Goal: Task Accomplishment & Management: Use online tool/utility

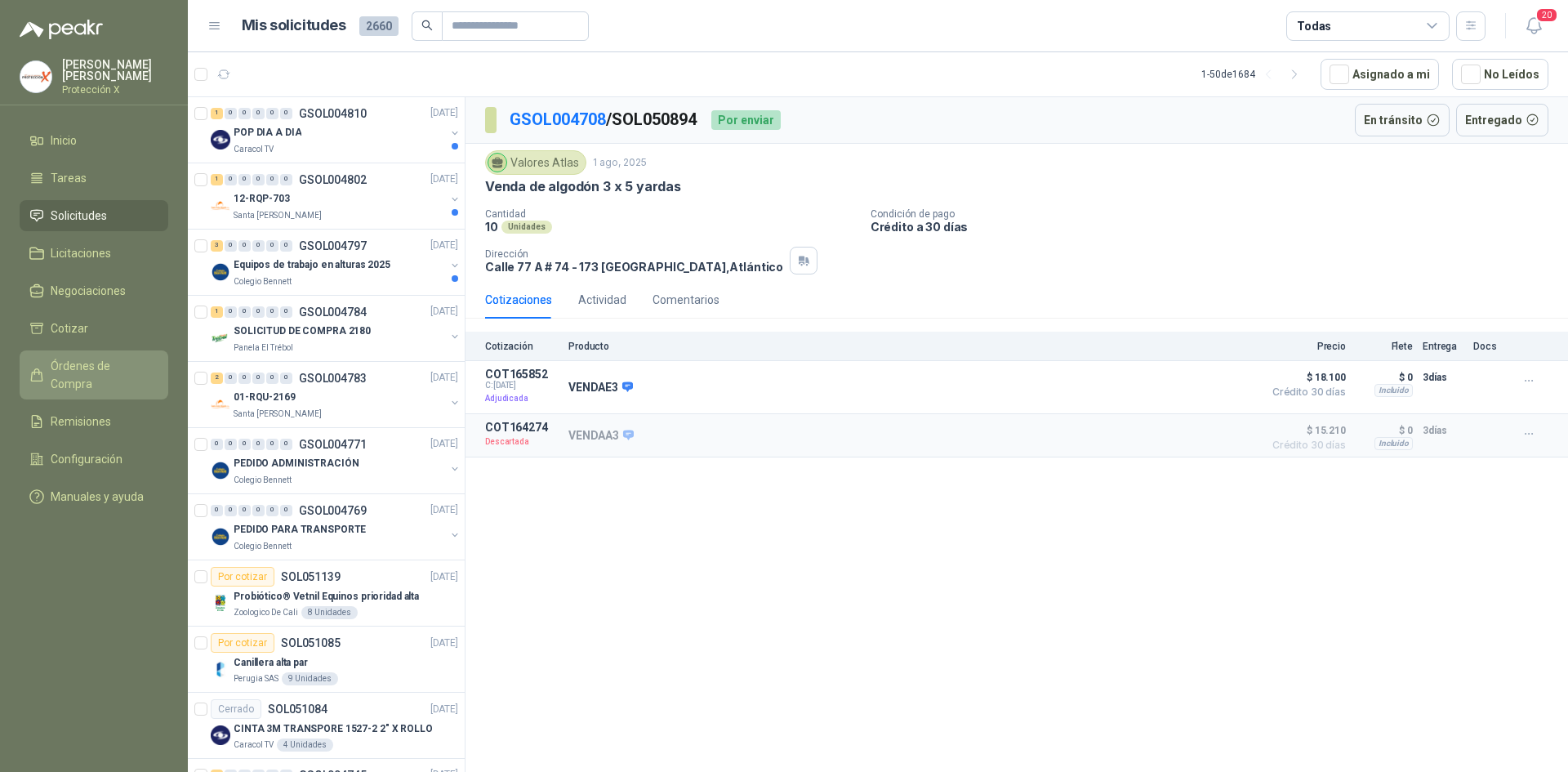
click at [92, 358] on span "Órdenes de Compra" at bounding box center [102, 375] width 102 height 36
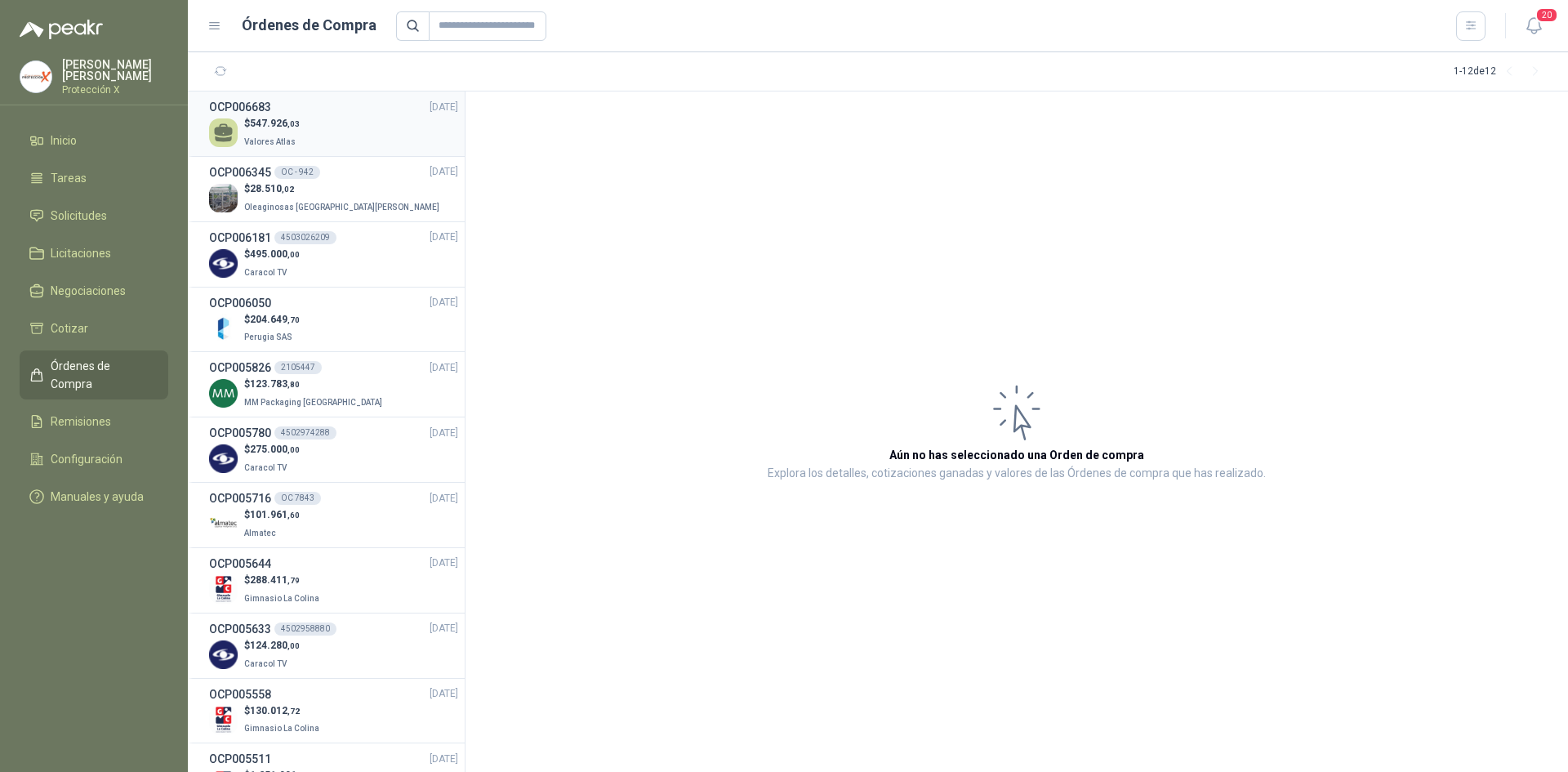
click at [274, 116] on div "OCP006683 08/08/25" at bounding box center [333, 107] width 249 height 18
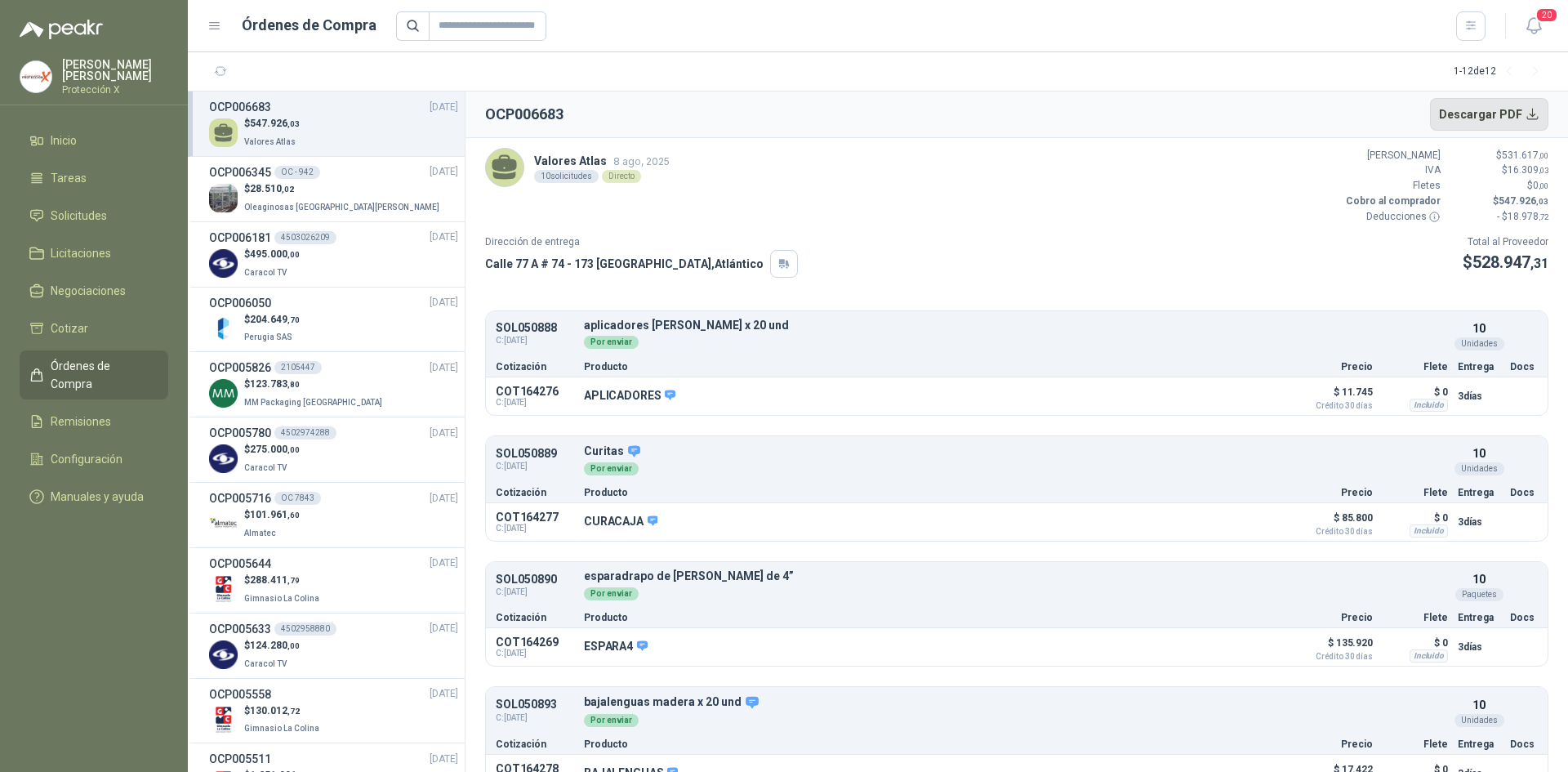
click at [1497, 111] on button "Descargar PDF" at bounding box center [1490, 115] width 120 height 33
click at [111, 412] on li "Remisiones" at bounding box center [94, 421] width 129 height 18
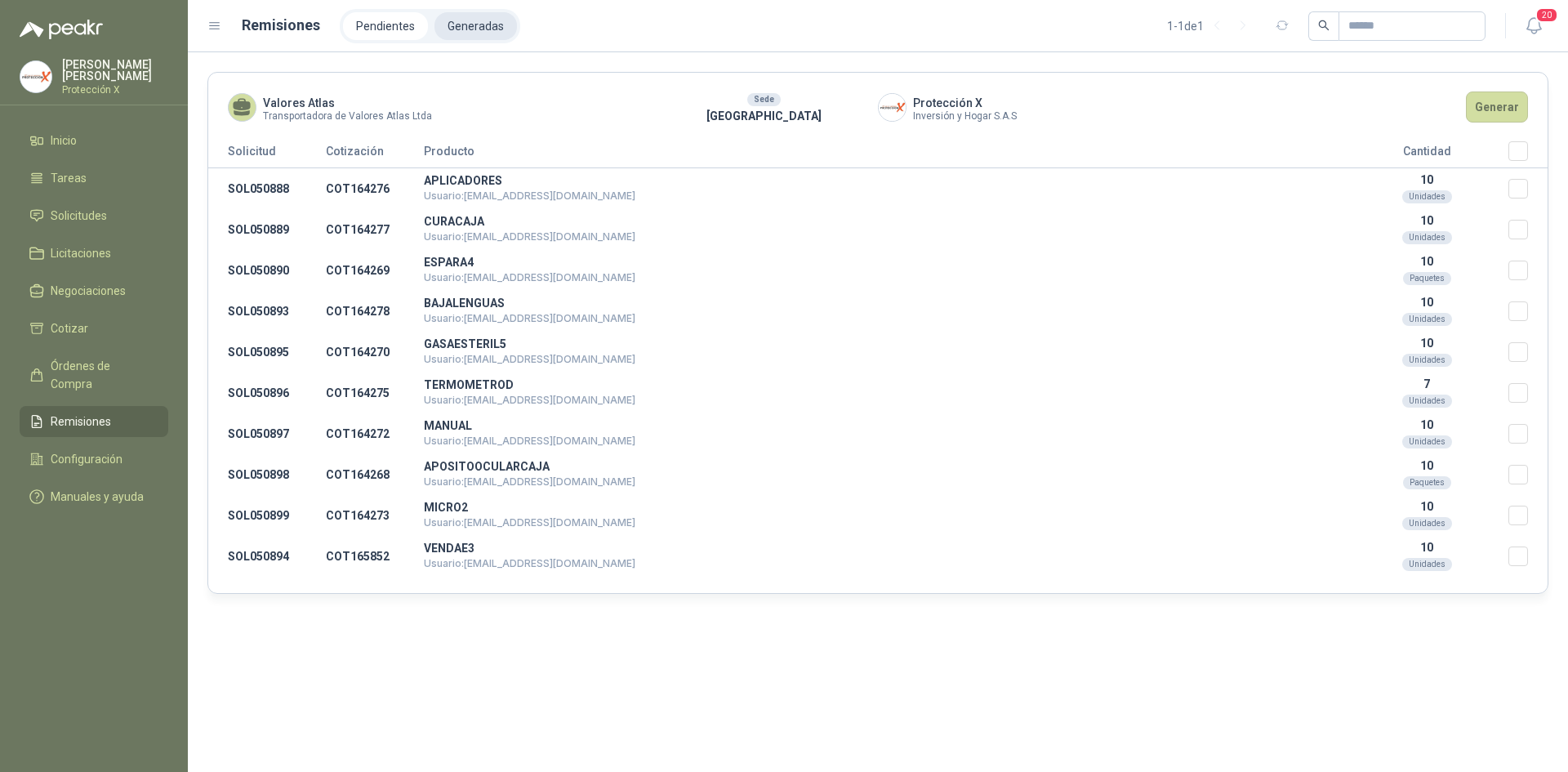
click at [459, 33] on li "Generadas" at bounding box center [475, 26] width 83 height 28
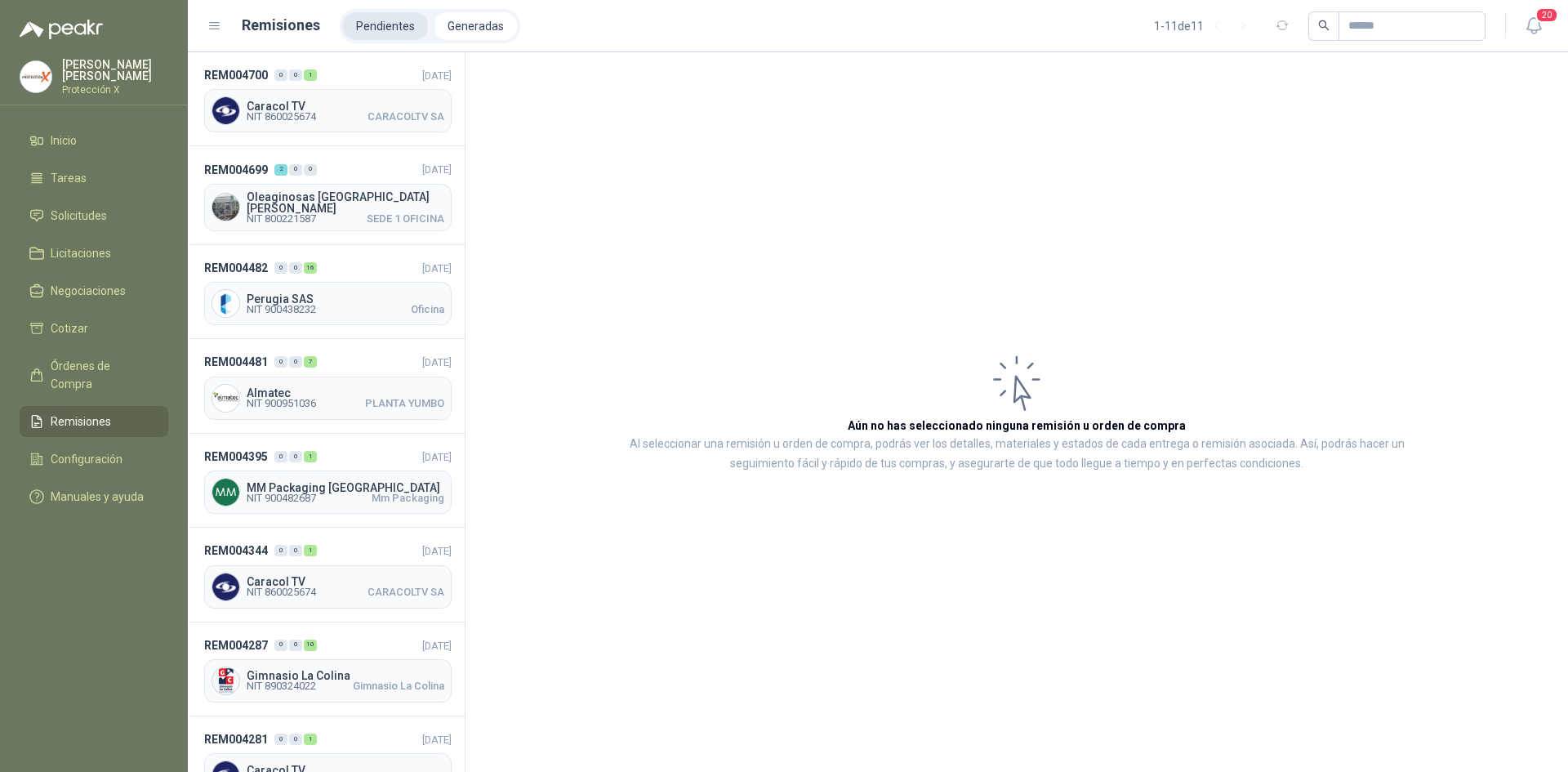
click at [365, 22] on li "Pendientes" at bounding box center [386, 26] width 85 height 28
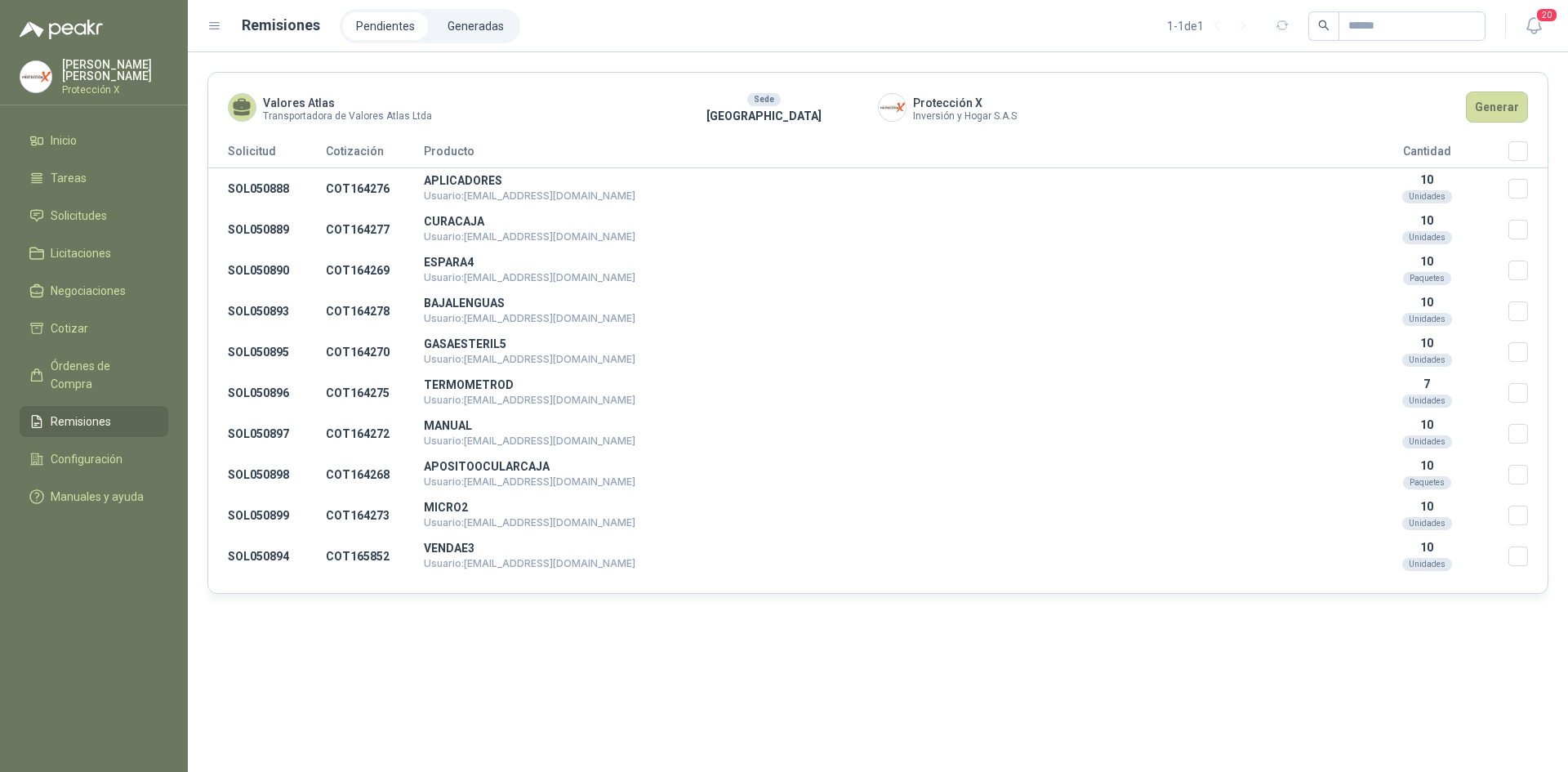
click at [1517, 131] on header "Valores Atlas Transportadora de Valores Atlas Ltda Sede Barranquilla Protección…" at bounding box center [877, 107] width 1339 height 69
click at [1508, 106] on button "Generar" at bounding box center [1498, 107] width 62 height 31
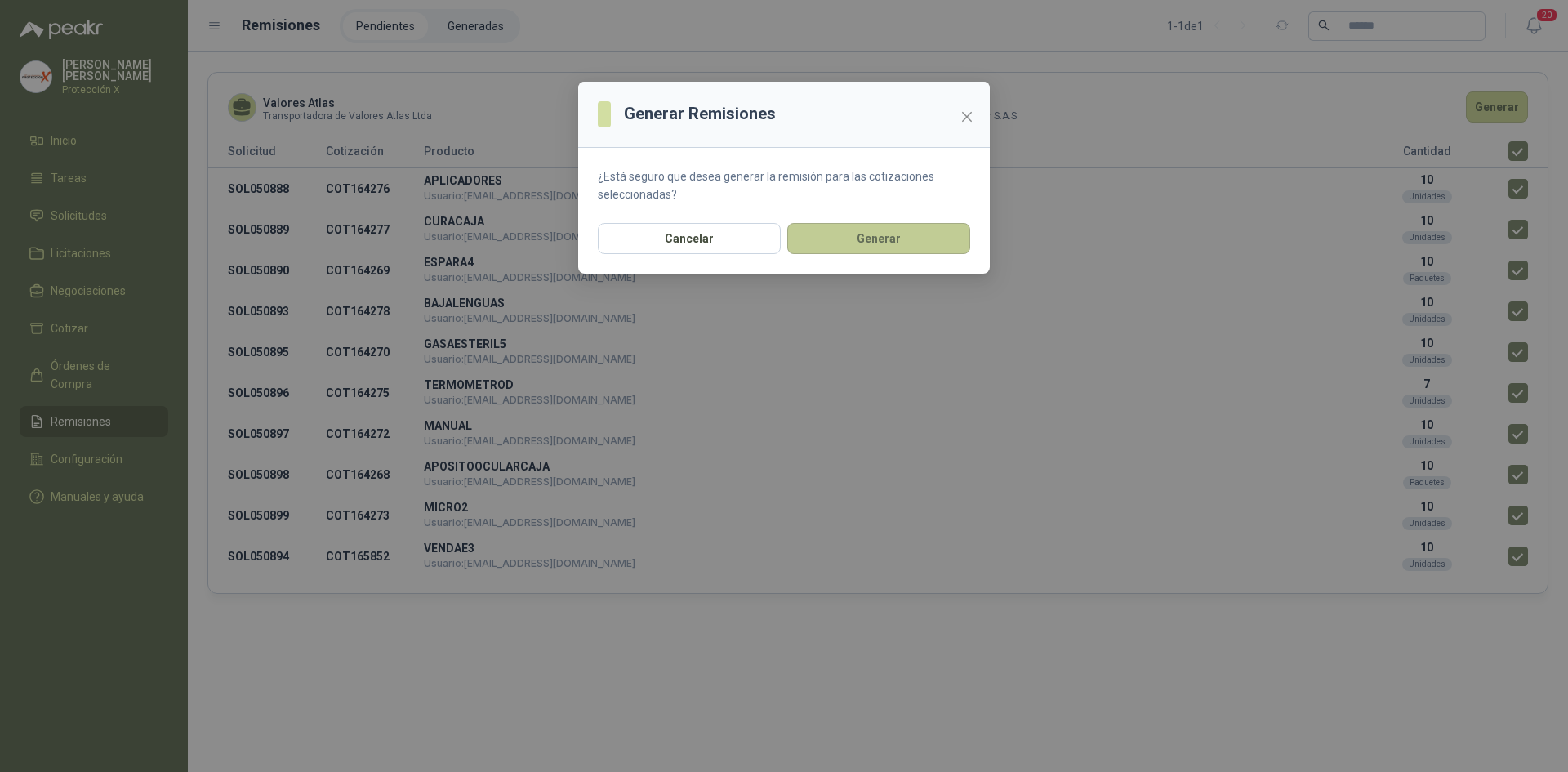
click at [895, 235] on button "Generar" at bounding box center [878, 238] width 183 height 31
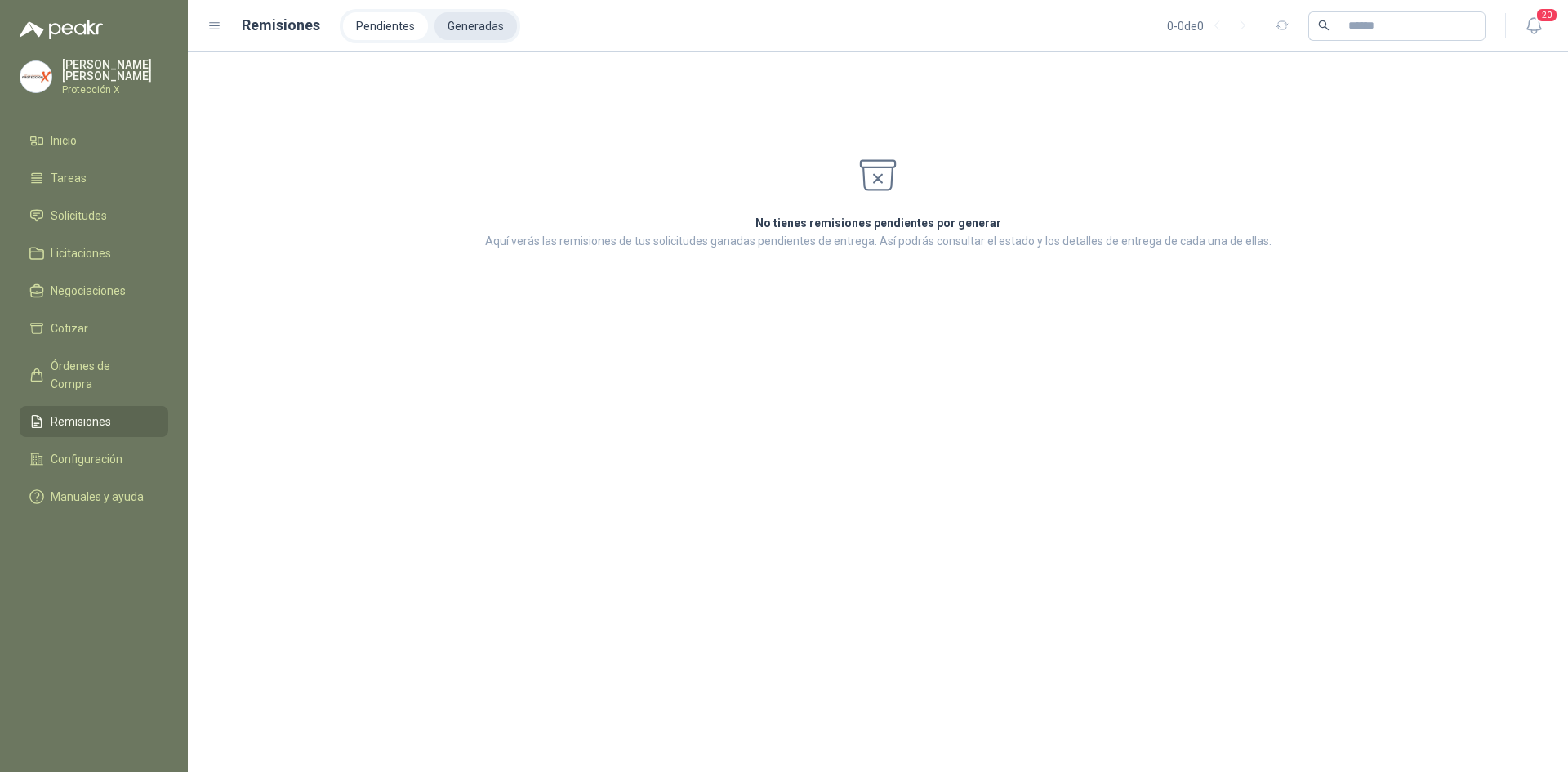
click at [474, 14] on li "Generadas" at bounding box center [475, 26] width 83 height 28
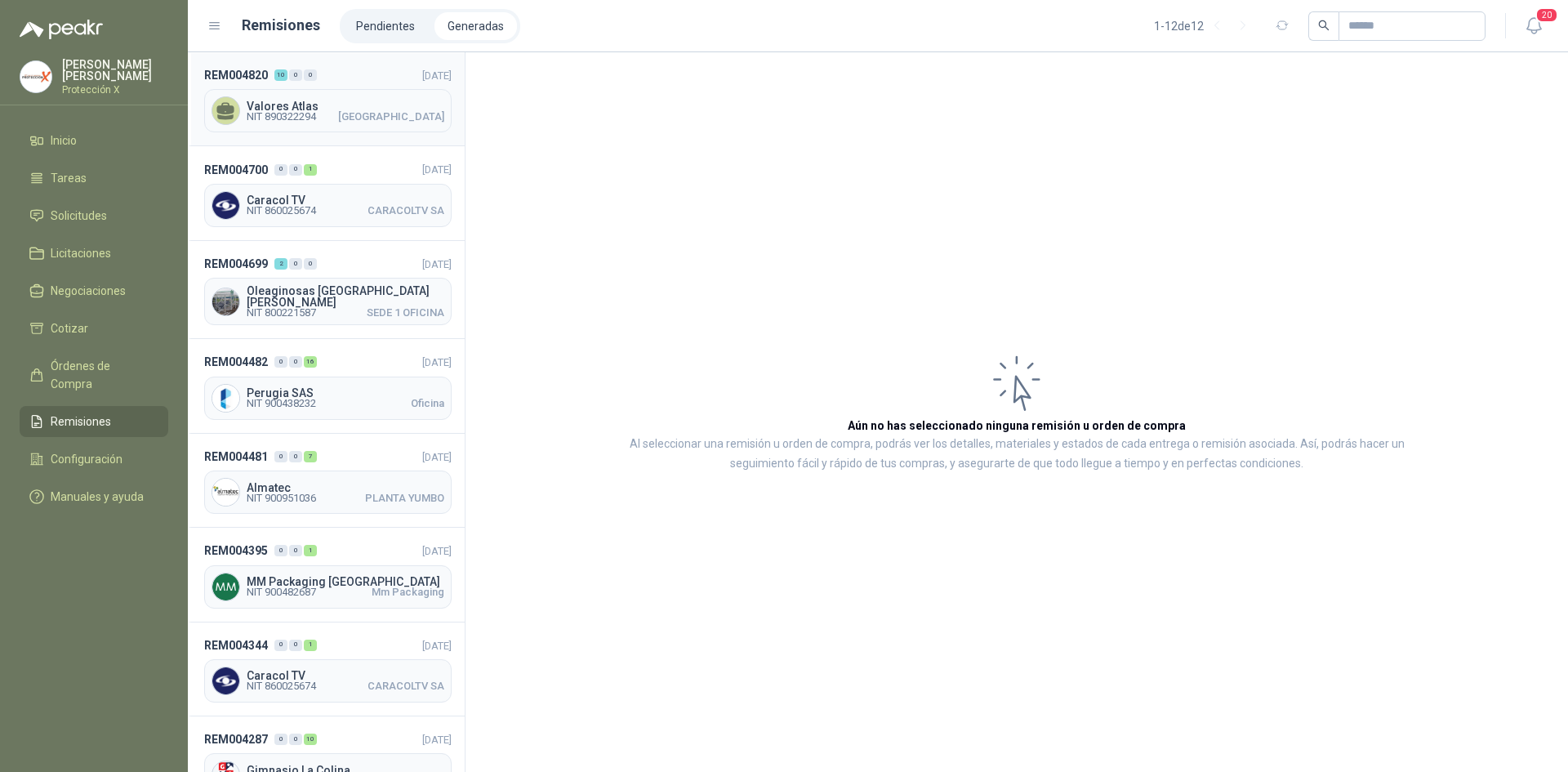
click at [308, 110] on span "Valores Atlas" at bounding box center [345, 107] width 197 height 11
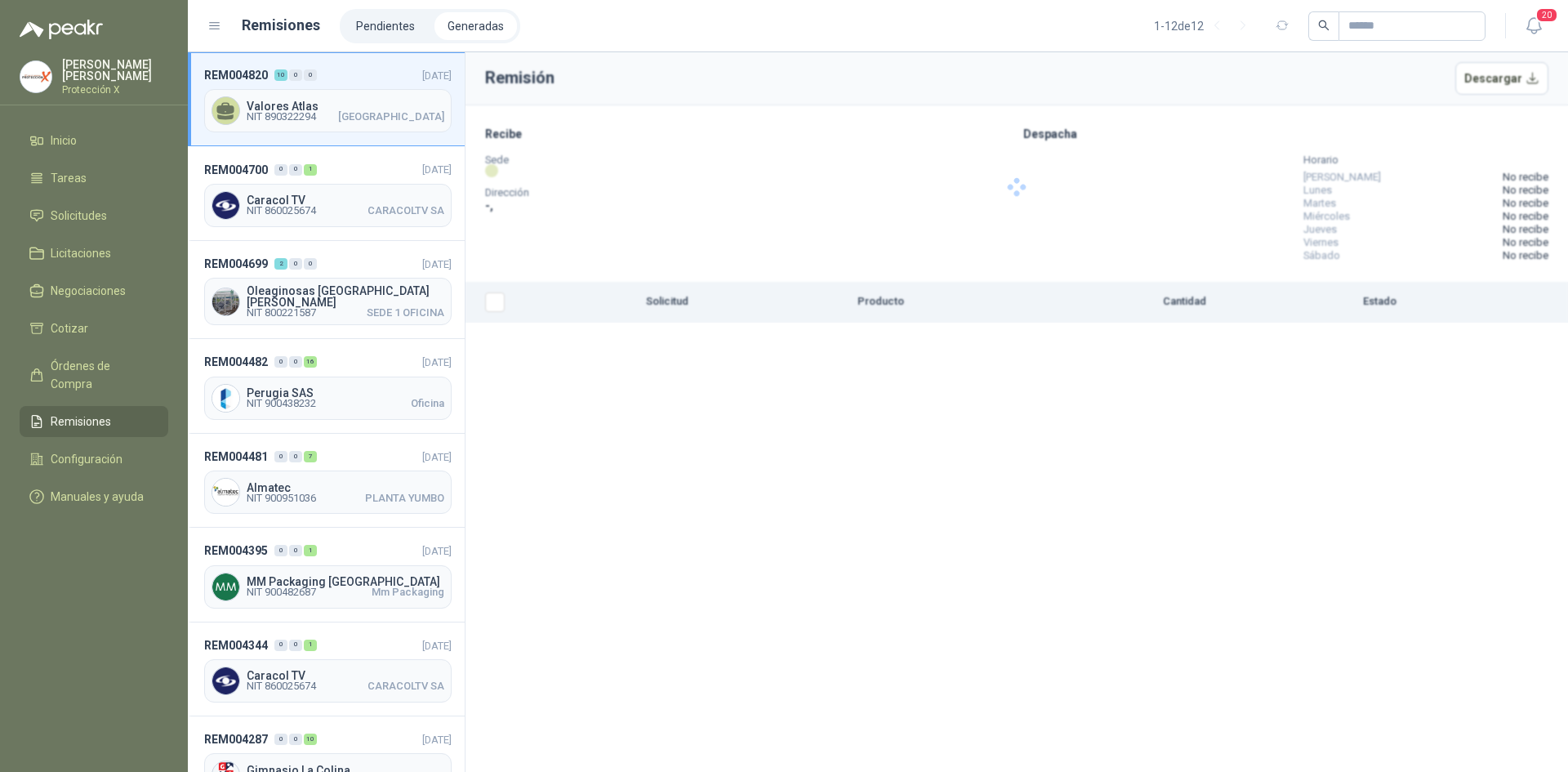
click at [350, 66] on div "REM004820 10 0 0 11/08/2025 Valores Atlas NIT 890322294 Barranquilla" at bounding box center [326, 99] width 277 height 94
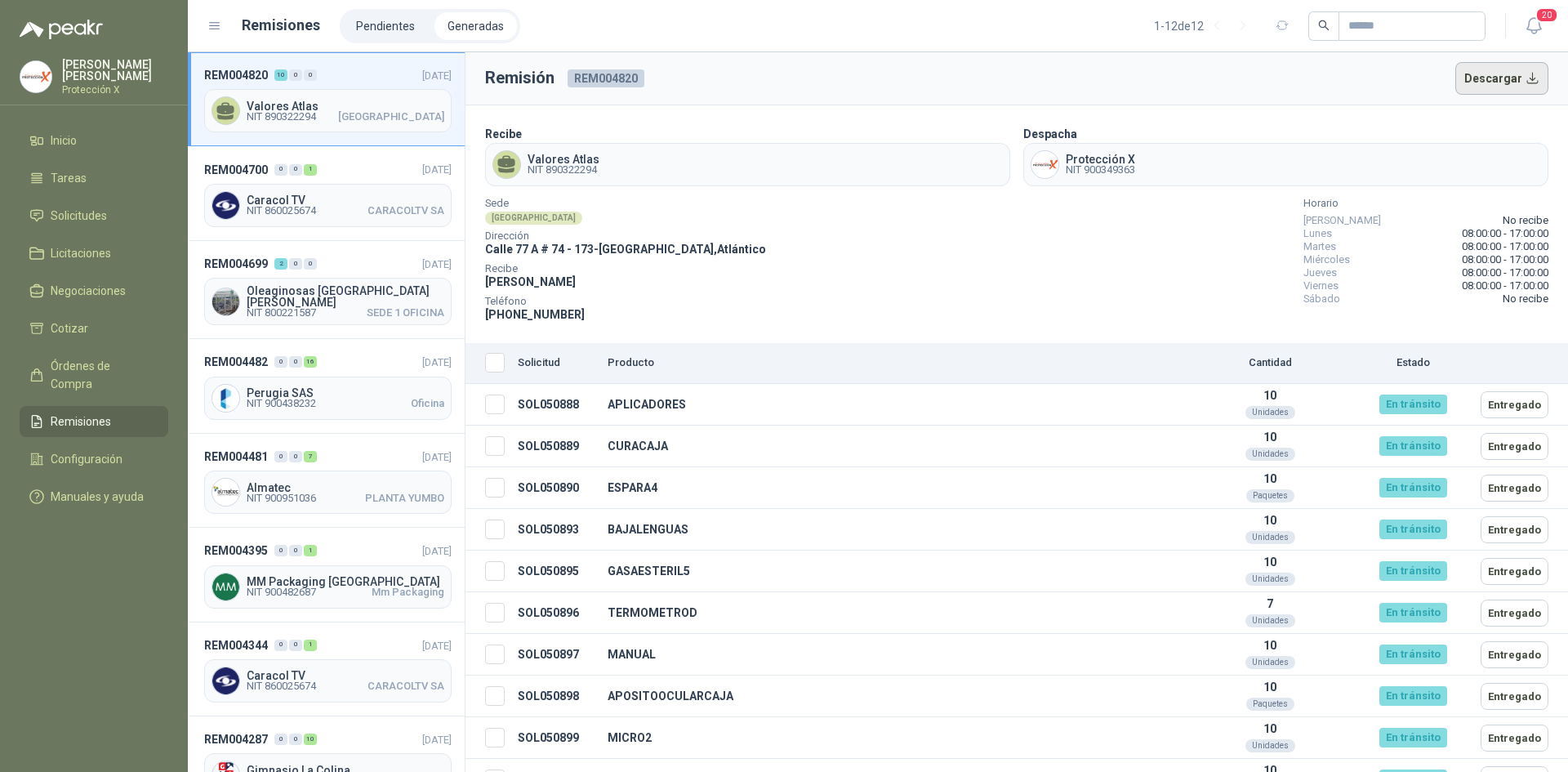
click at [1482, 89] on button "Descargar" at bounding box center [1502, 79] width 94 height 33
click at [93, 219] on span "Solicitudes" at bounding box center [79, 216] width 57 height 18
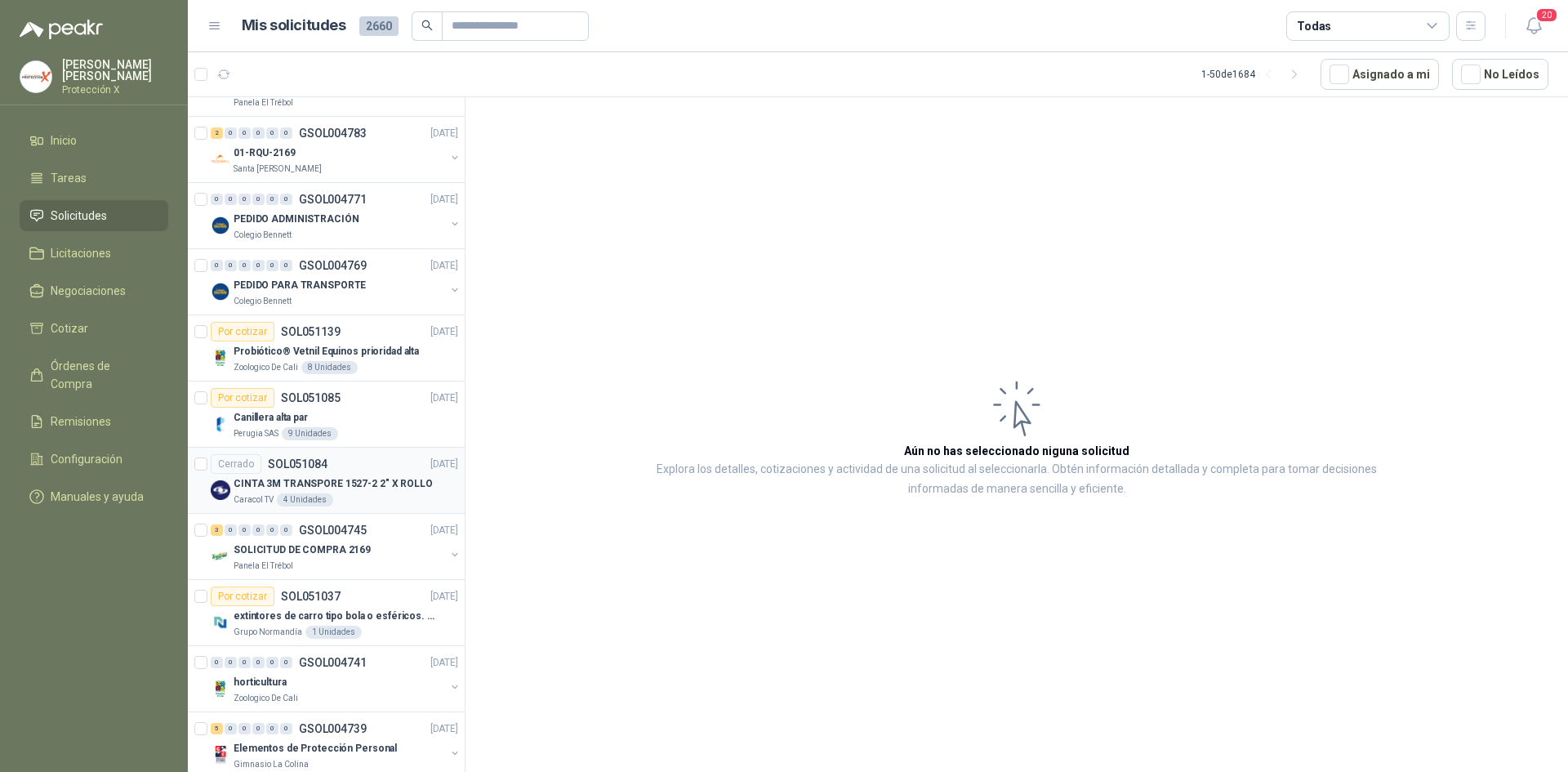
scroll to position [408, 0]
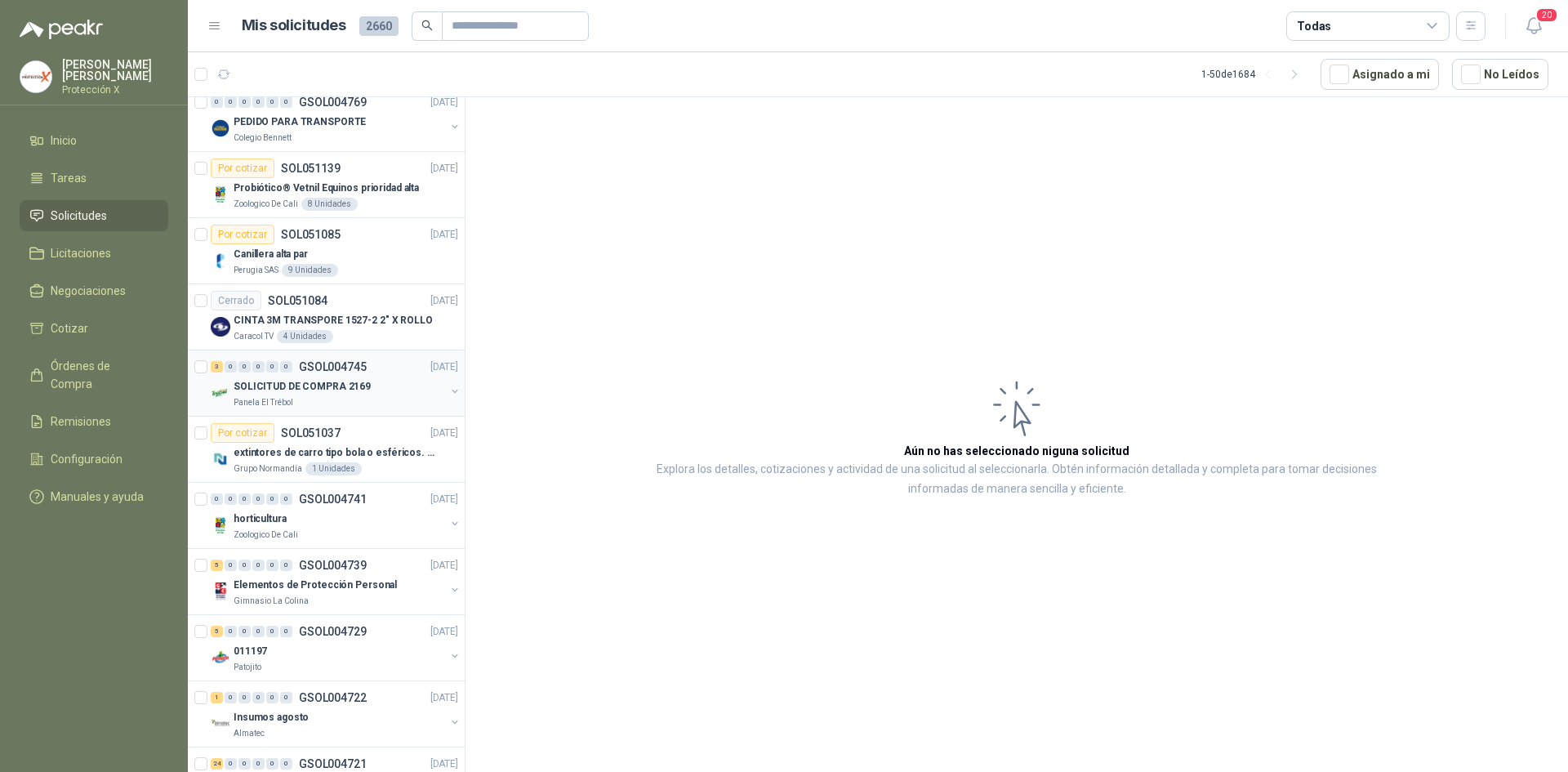
click at [394, 406] on div "Panela El Trébol" at bounding box center [339, 403] width 211 height 13
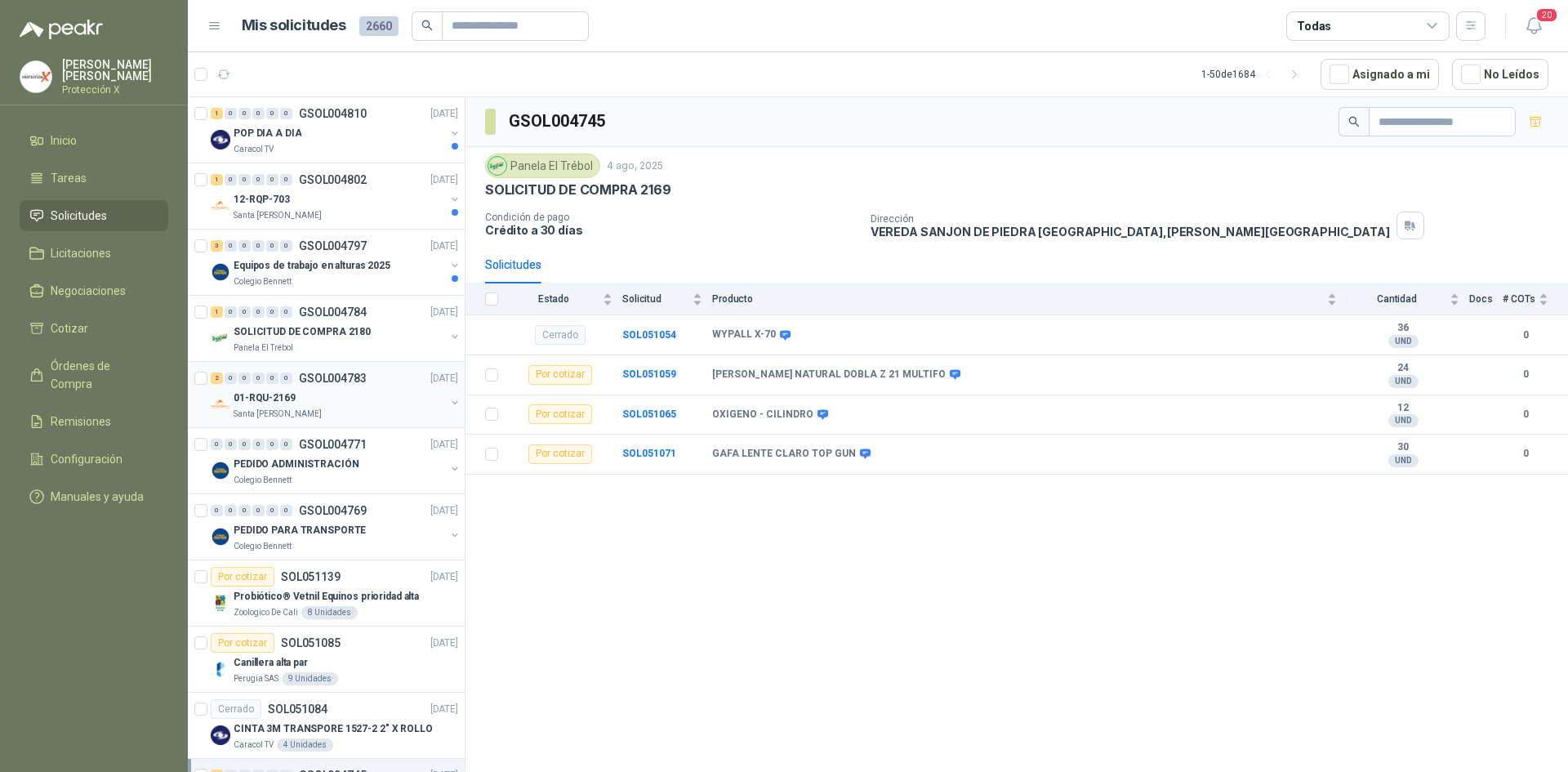
click at [383, 396] on div "01-RQU-2169" at bounding box center [339, 398] width 211 height 20
click at [387, 443] on div "0 0 0 0 0 0 GSOL004771 05/08/25" at bounding box center [336, 444] width 251 height 20
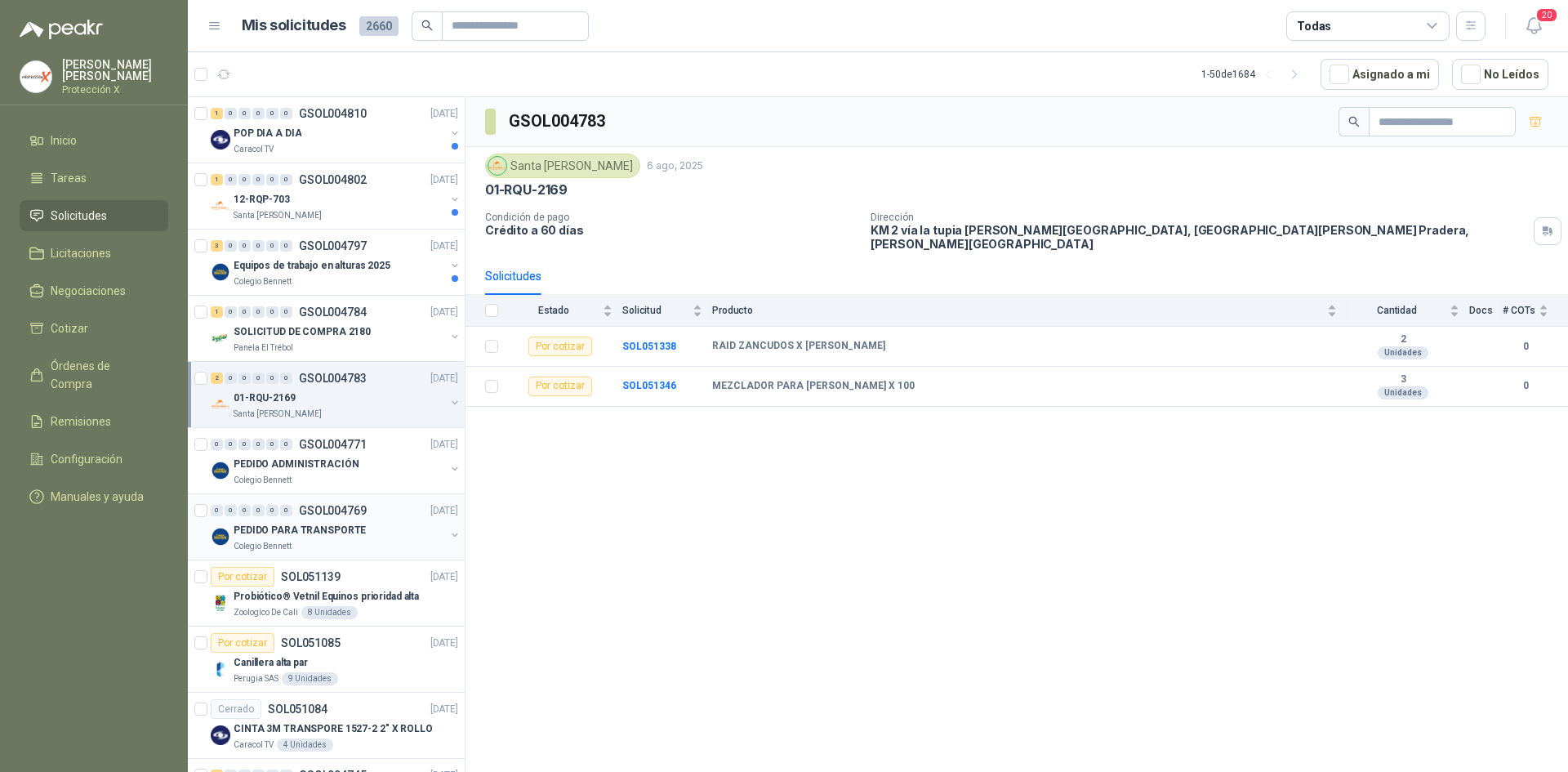
click at [387, 503] on div "0 0 0 0 0 0 GSOL004769 05/08/25" at bounding box center [336, 511] width 251 height 20
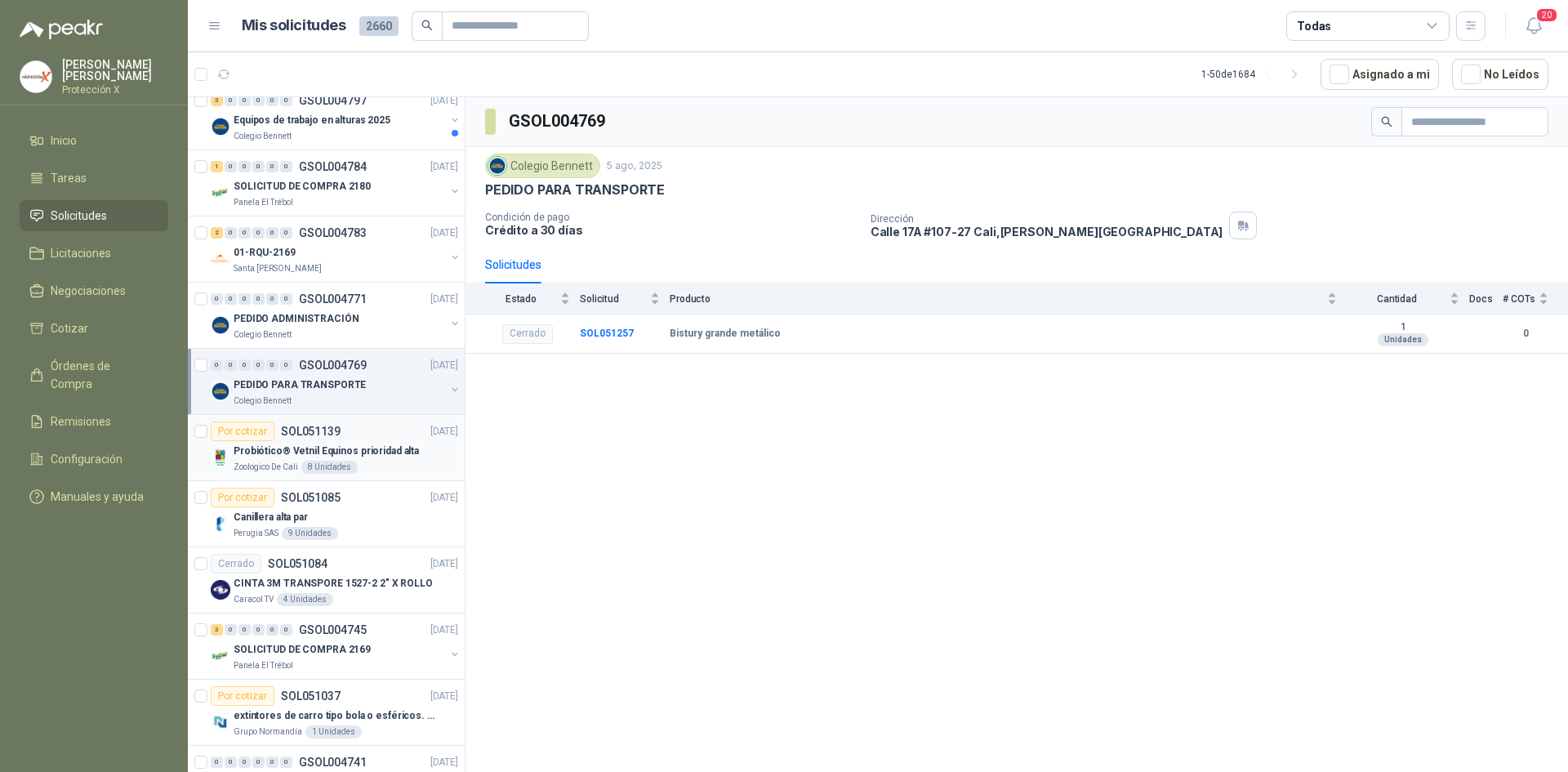
scroll to position [163, 0]
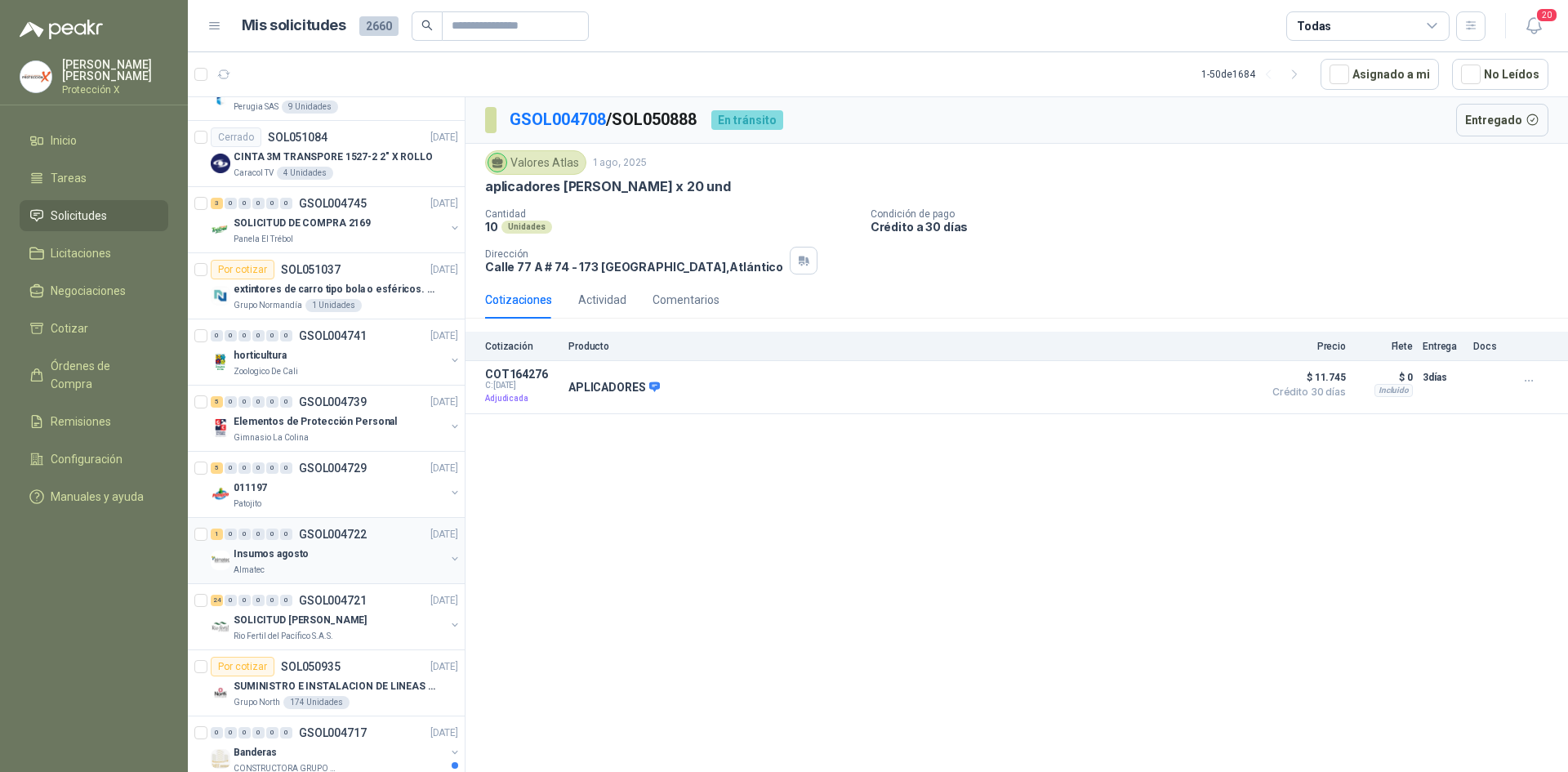
scroll to position [899, 0]
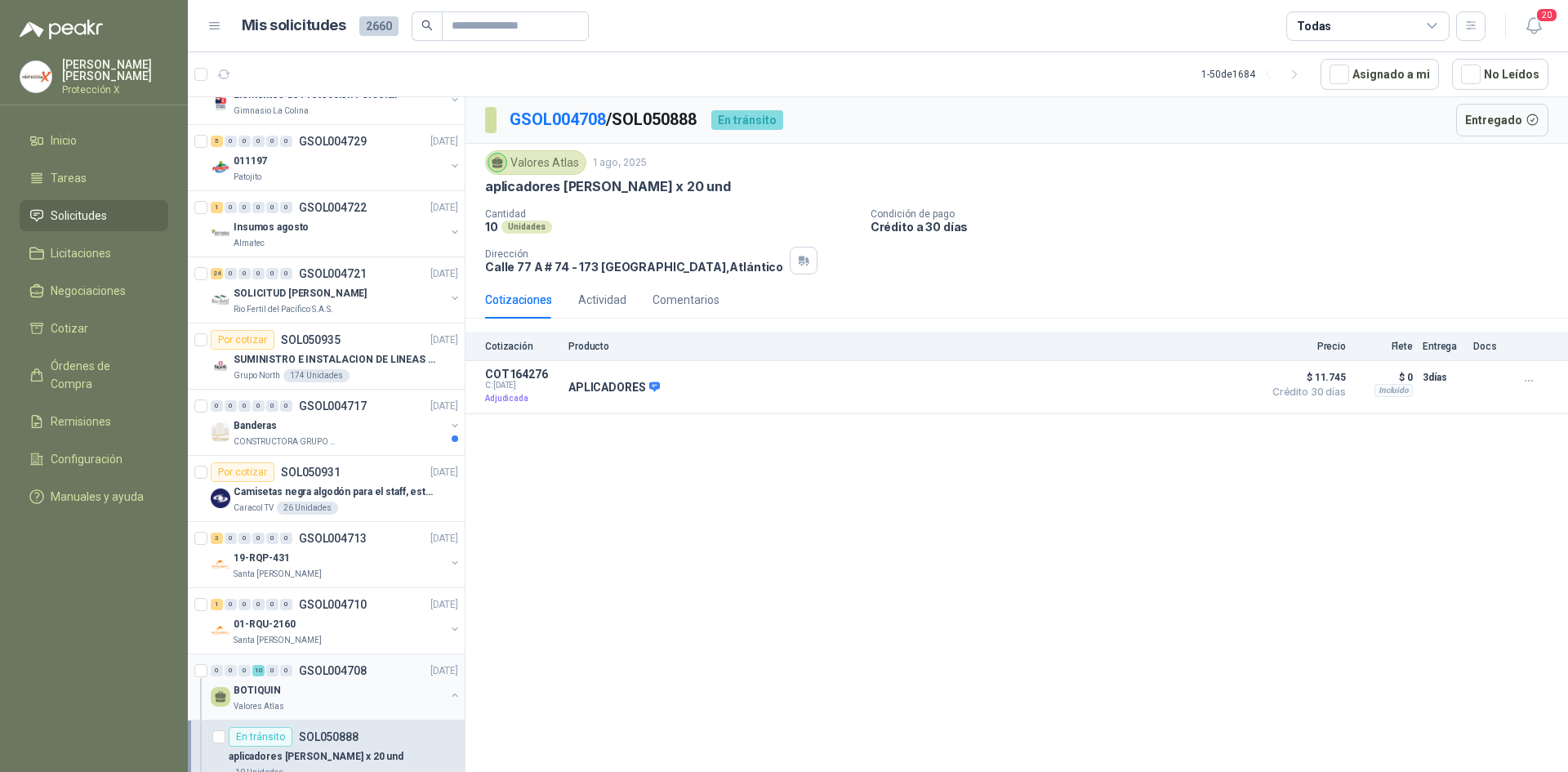
click at [407, 696] on div "BOTIQUIN" at bounding box center [339, 690] width 211 height 20
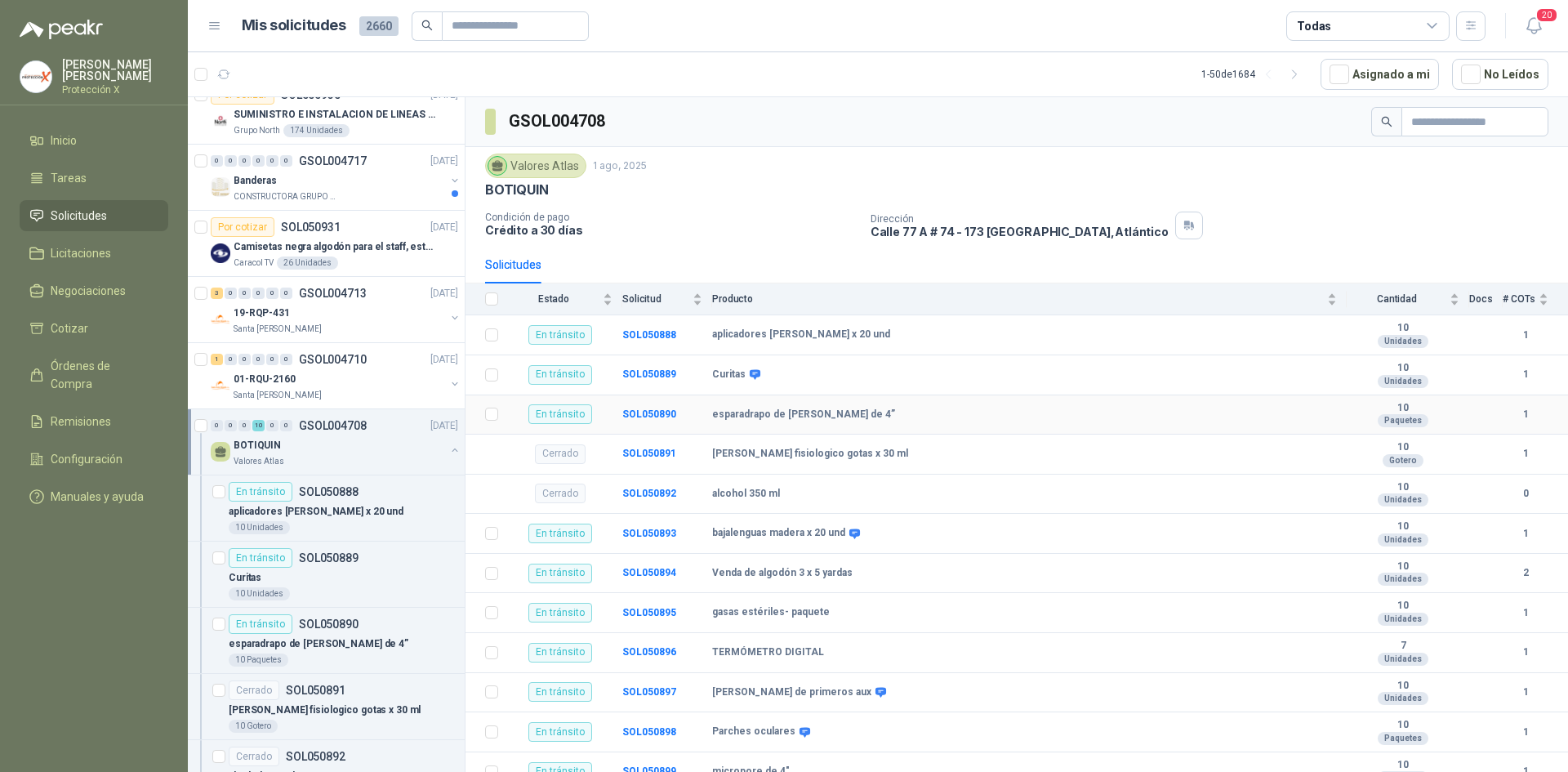
scroll to position [14, 0]
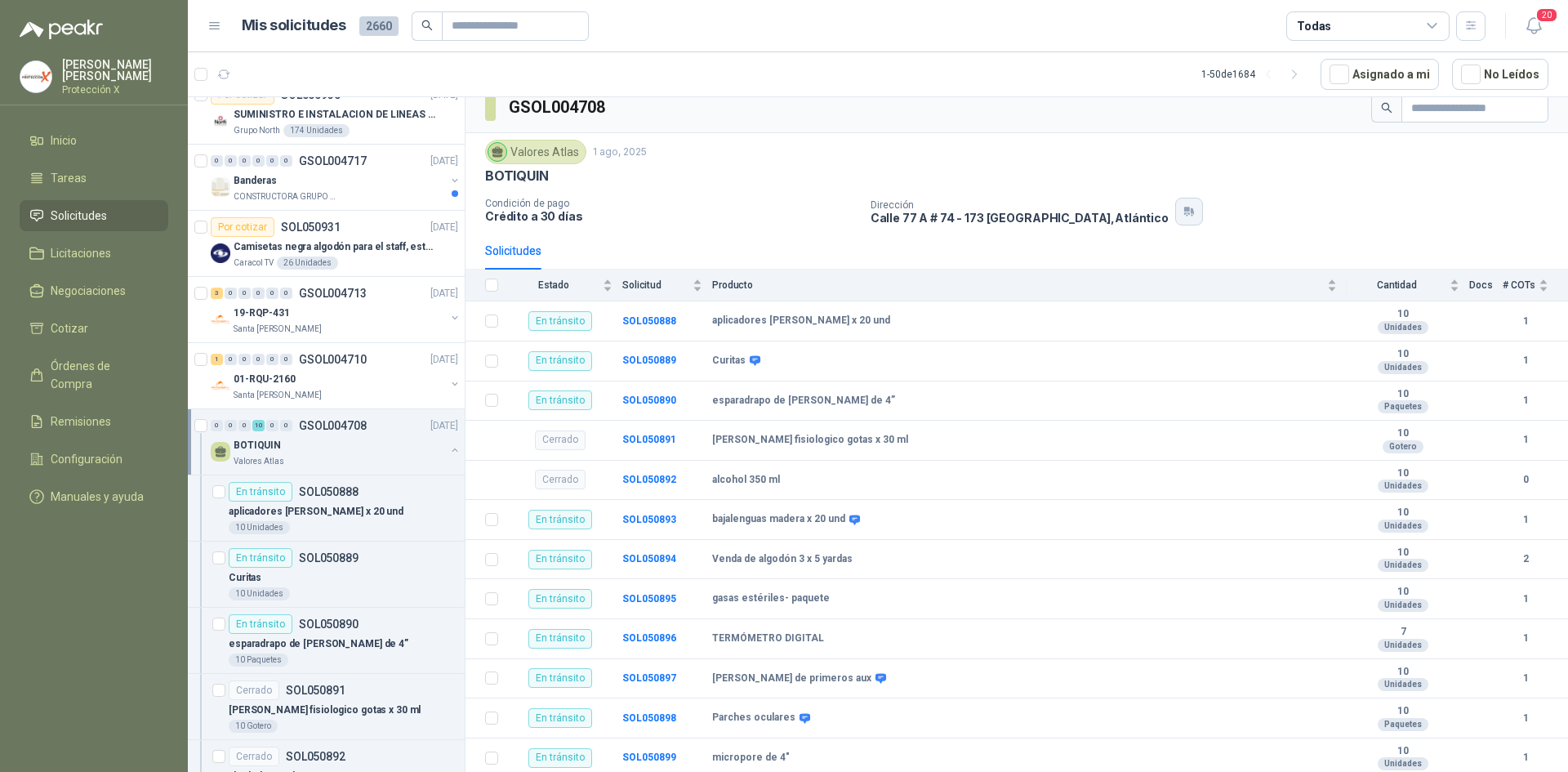
click at [1183, 210] on icon "button" at bounding box center [1190, 211] width 14 height 13
